Goal: Information Seeking & Learning: Learn about a topic

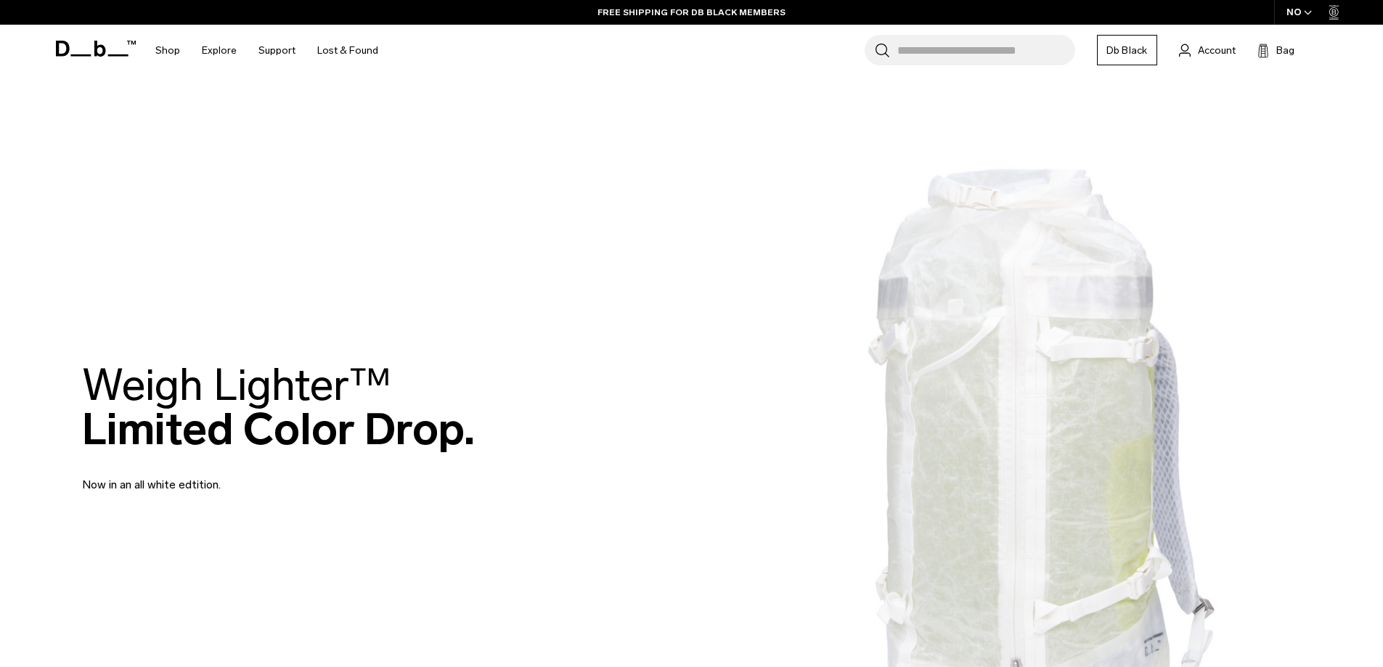
click at [73, 46] on icon at bounding box center [96, 49] width 80 height 16
click at [280, 68] on link "Support" at bounding box center [277, 51] width 37 height 52
click at [278, 52] on link "Support" at bounding box center [277, 51] width 37 height 52
click at [267, 52] on link "Support" at bounding box center [277, 51] width 37 height 52
click at [283, 51] on link "Support" at bounding box center [277, 51] width 37 height 52
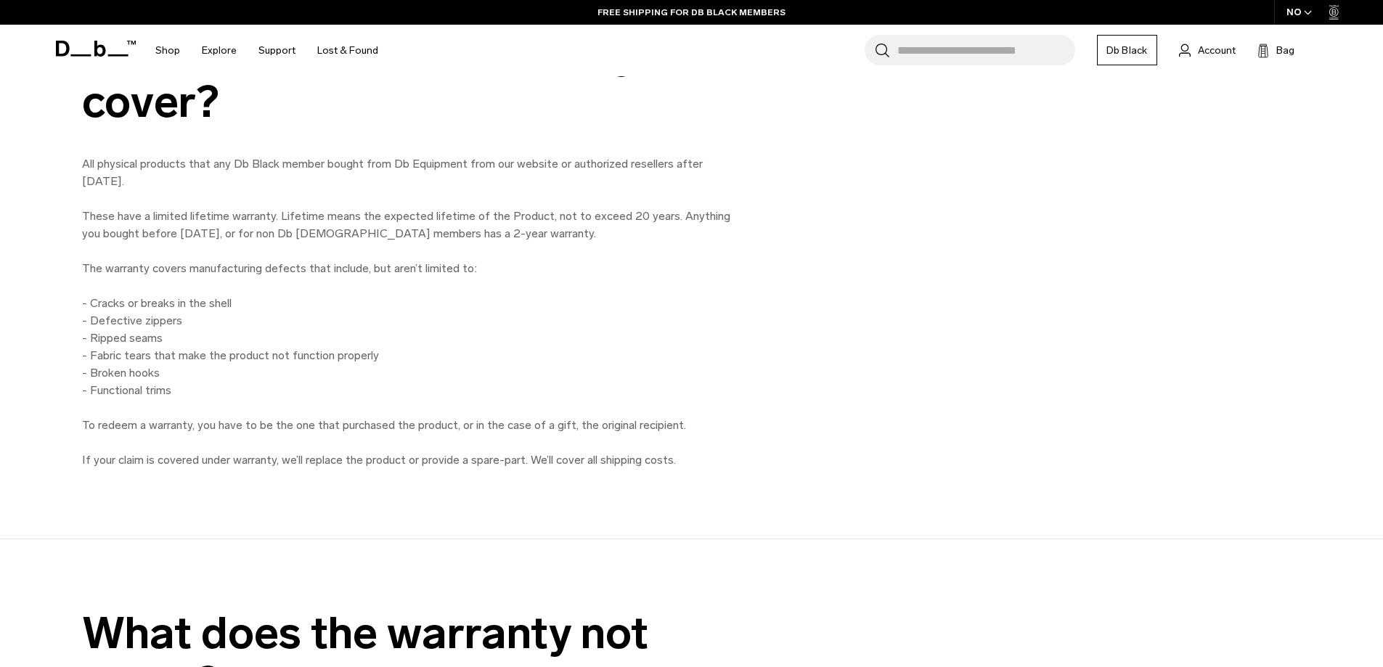
scroll to position [1171, 0]
click at [62, 328] on div "What does the Db warranty cover? All physical products that any Db Black member…" at bounding box center [691, 250] width 1307 height 440
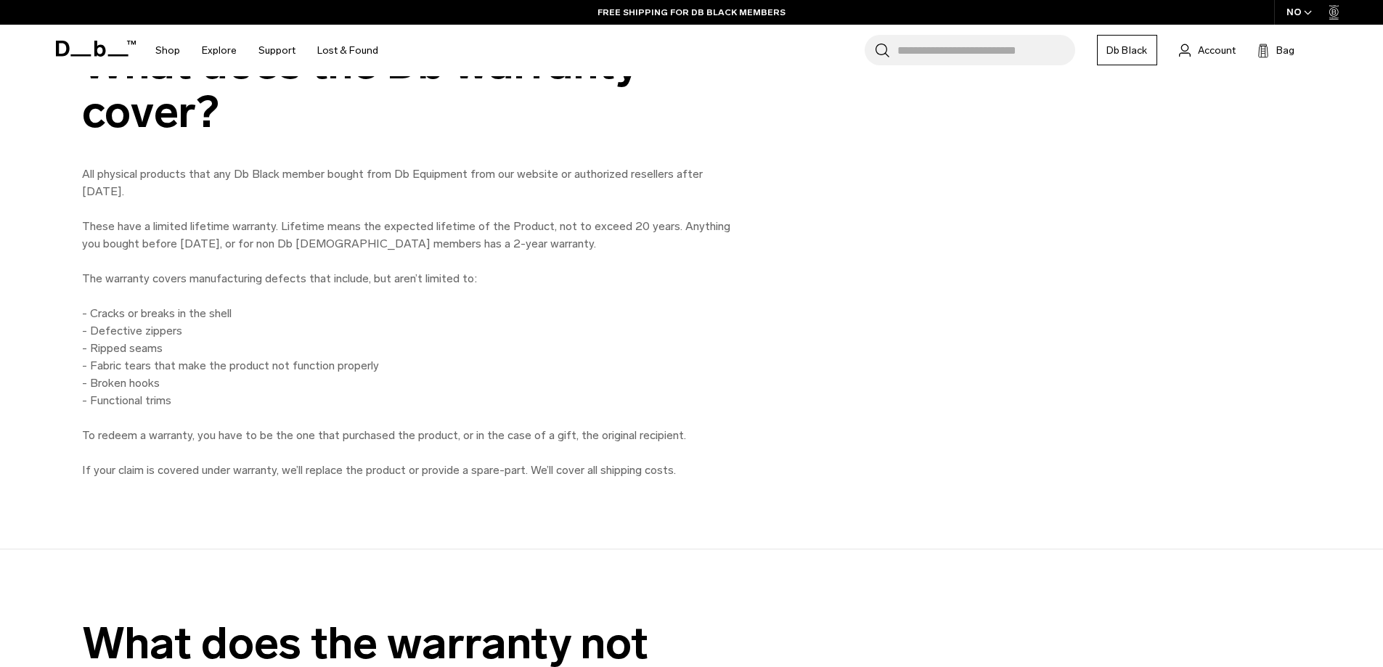
scroll to position [1160, 0]
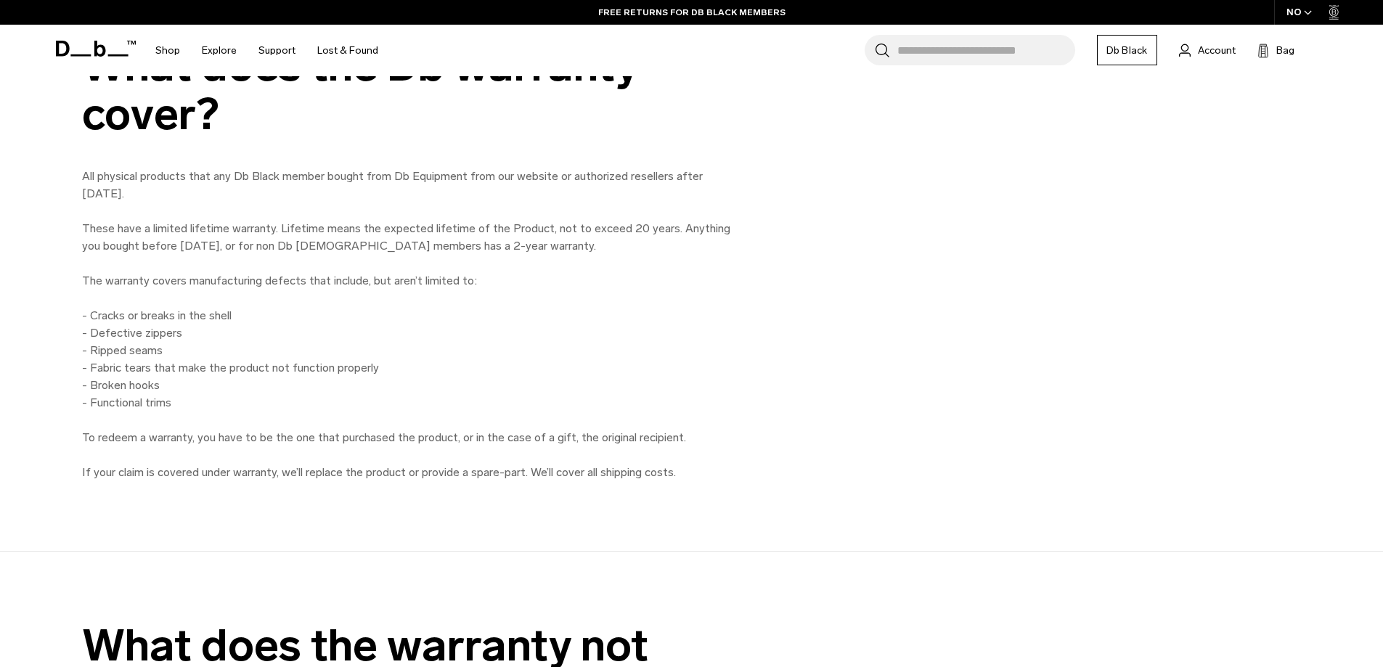
click at [187, 662] on div "What does the warranty not cover?" at bounding box center [409, 670] width 654 height 97
click at [187, 661] on div "What does the warranty not cover?" at bounding box center [409, 670] width 654 height 97
